Goal: Find specific page/section: Find specific page/section

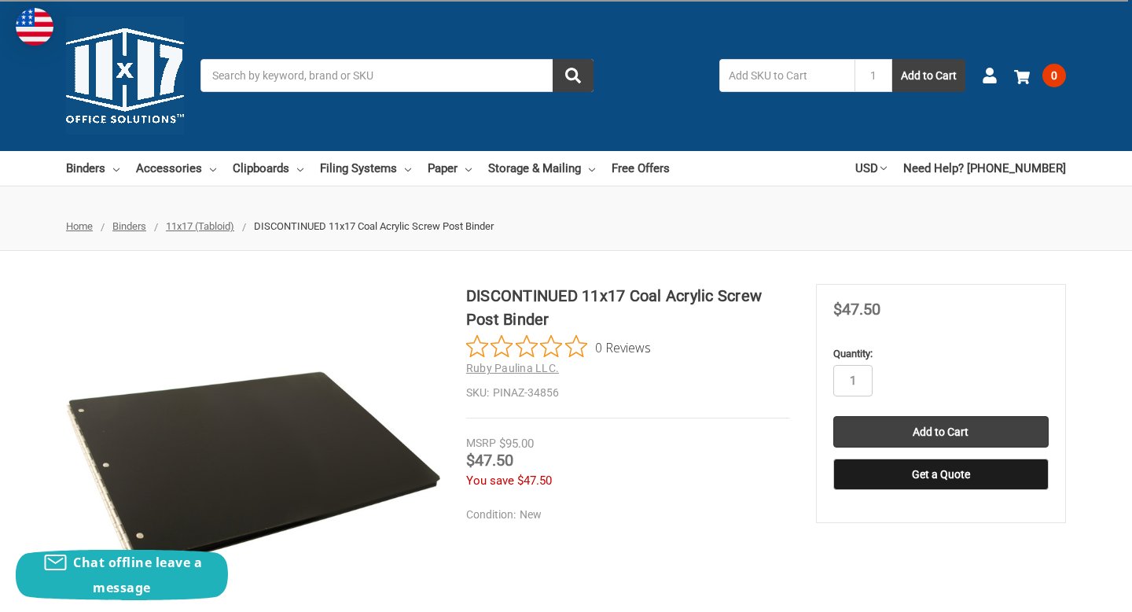
click at [131, 228] on span "Binders" at bounding box center [129, 226] width 34 height 12
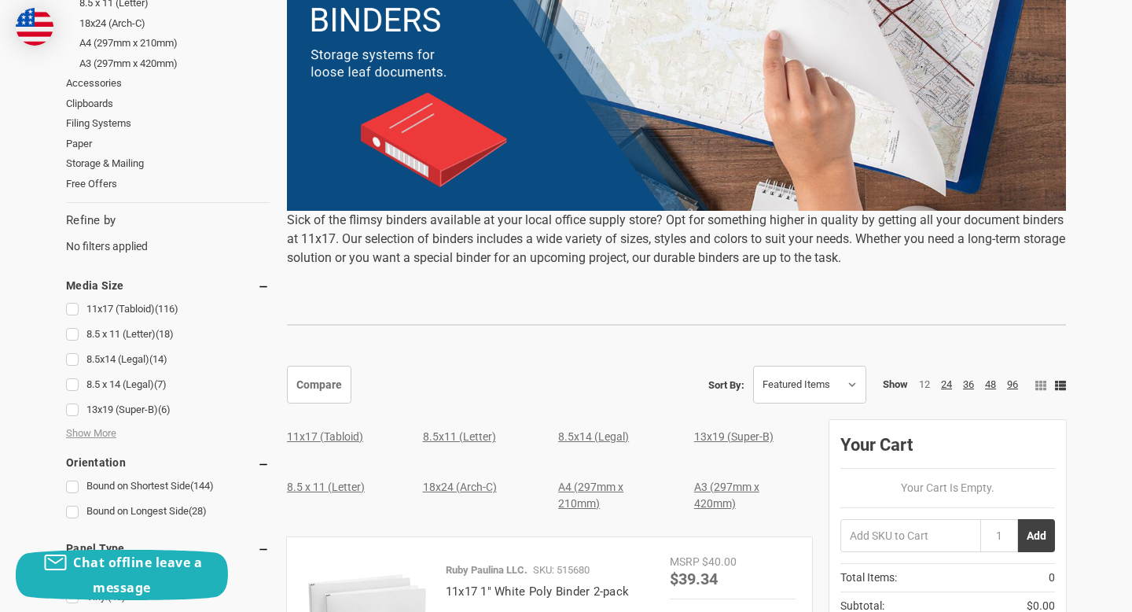
scroll to position [366, 0]
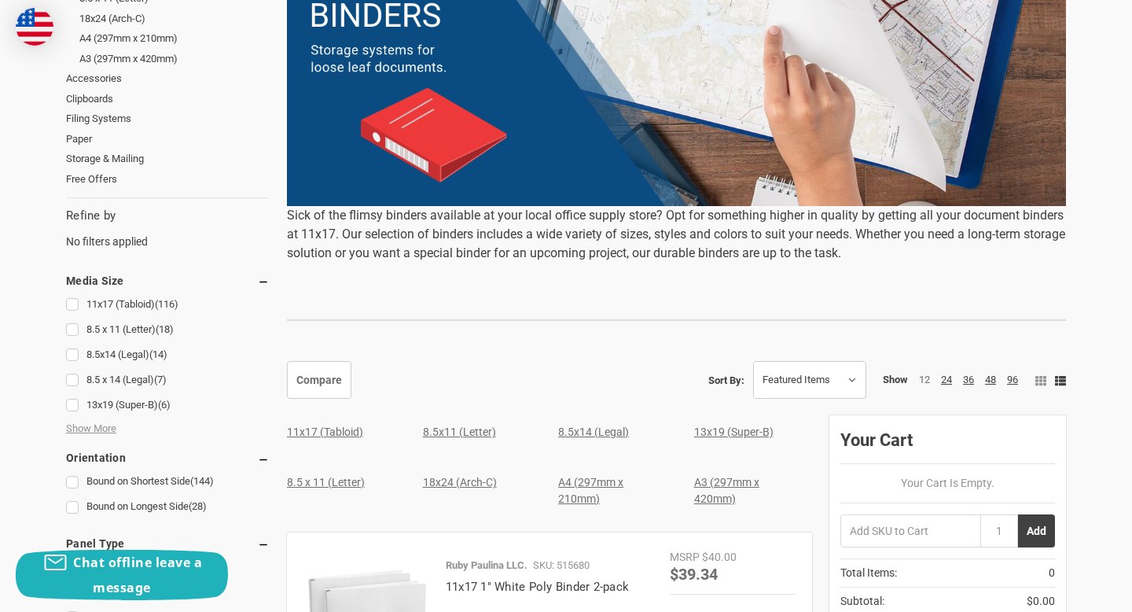
click at [345, 479] on link "8.5 x 11 (Letter)" at bounding box center [326, 482] width 78 height 13
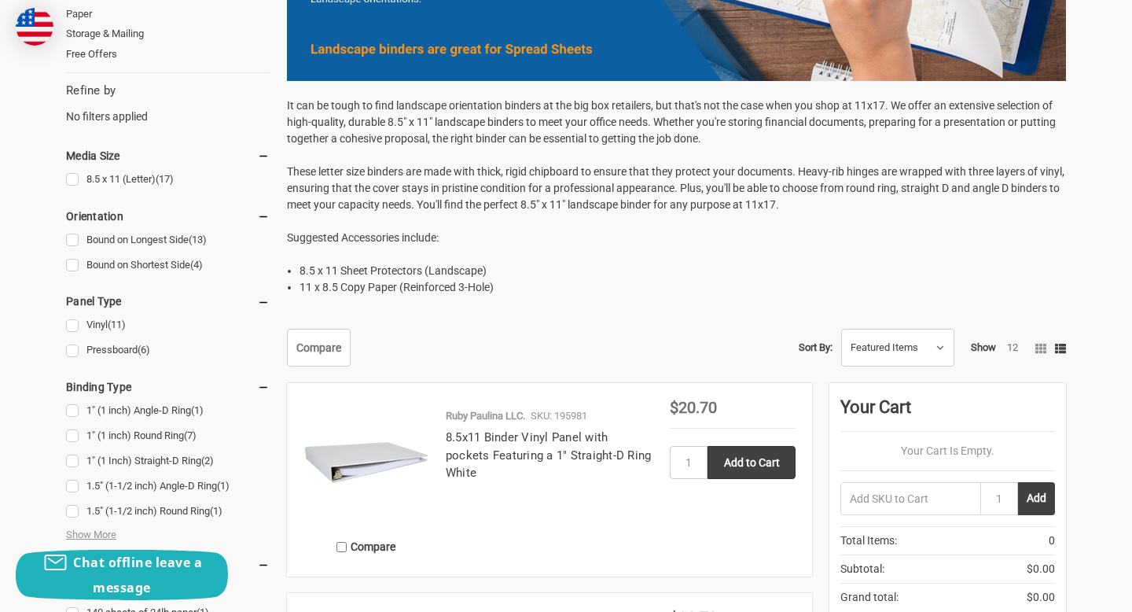
scroll to position [492, 0]
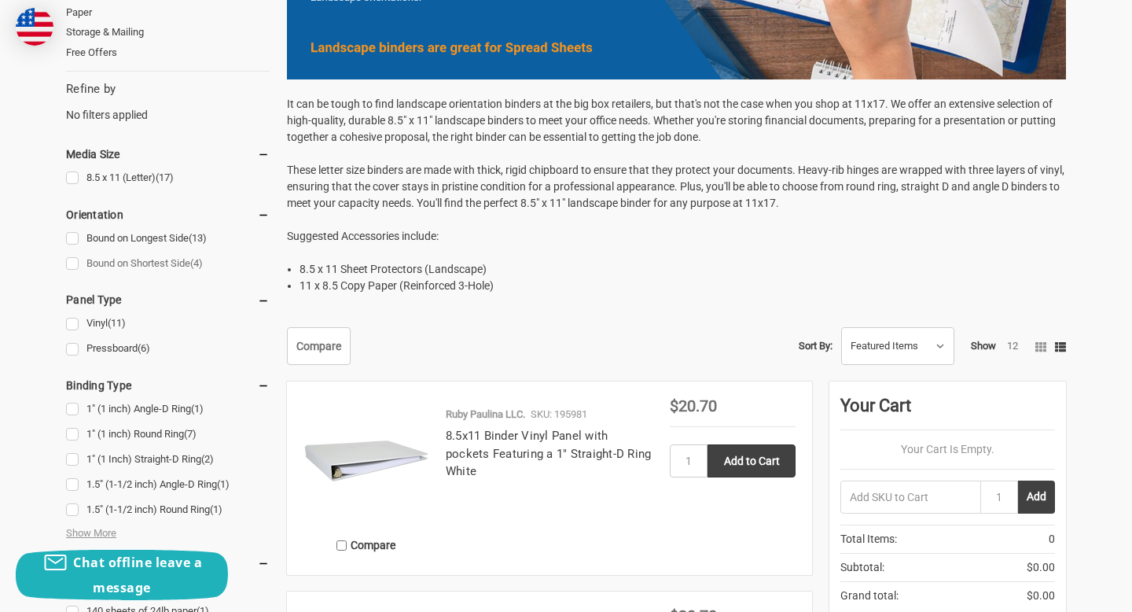
click at [71, 261] on link "Bound on Shortest Side (4)" at bounding box center [168, 263] width 204 height 21
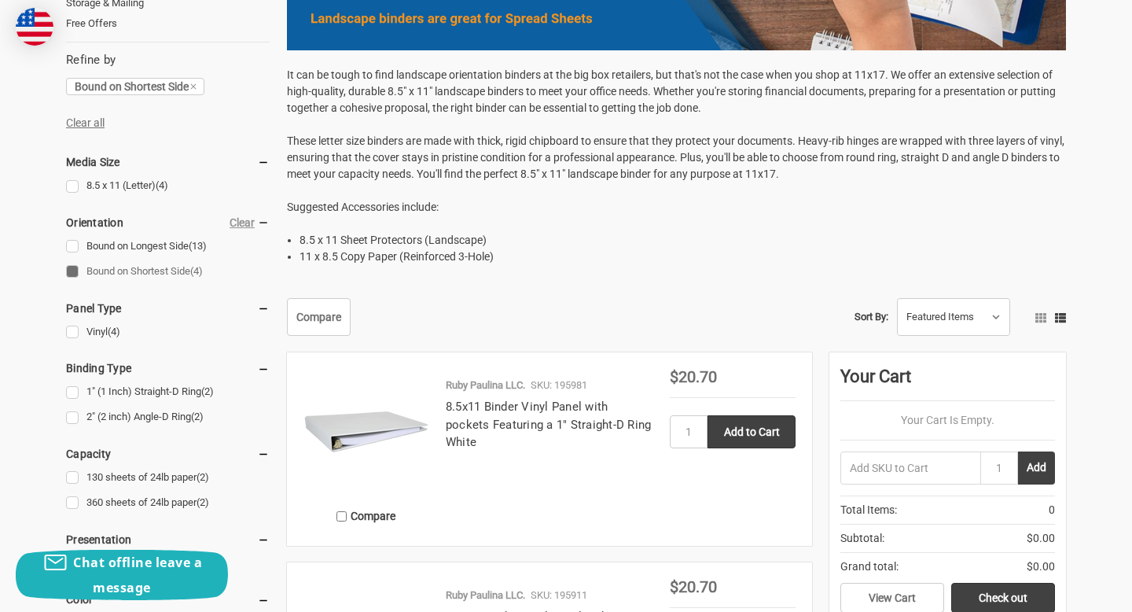
scroll to position [436, 0]
